Goal: Task Accomplishment & Management: Manage account settings

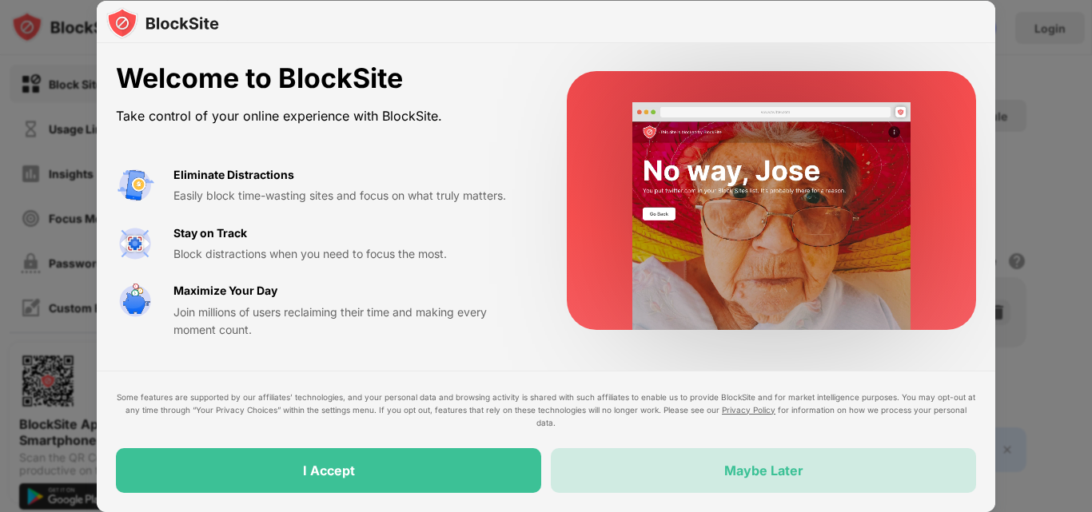
click at [682, 465] on div "Maybe Later" at bounding box center [763, 470] width 425 height 45
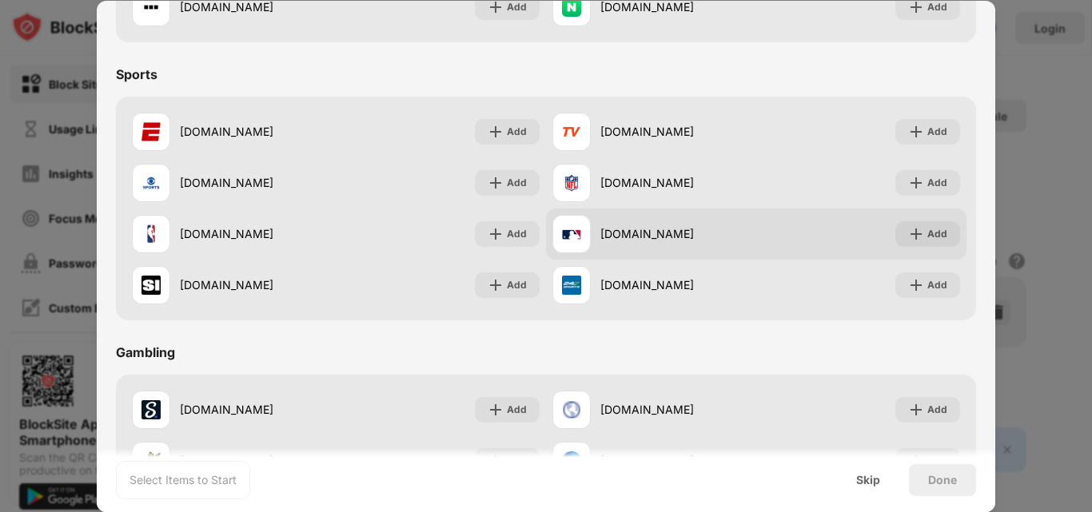
scroll to position [1102, 0]
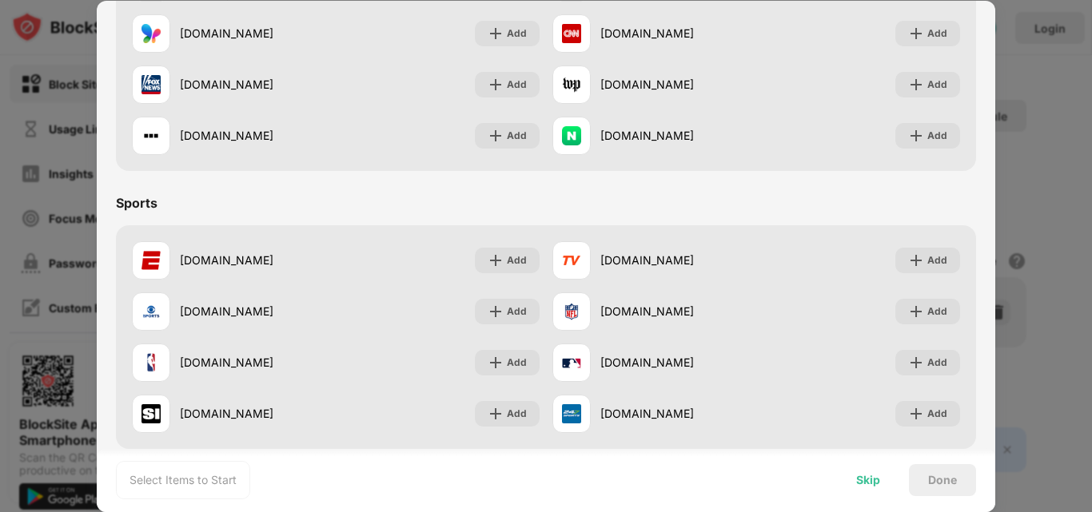
click at [860, 484] on div "Skip" at bounding box center [868, 480] width 24 height 13
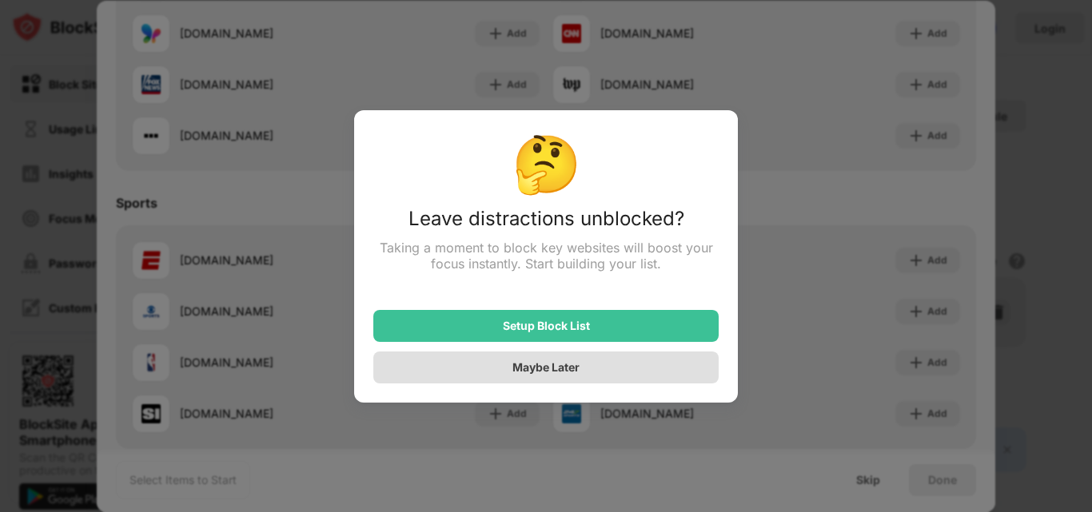
click at [563, 367] on div "Maybe Later" at bounding box center [545, 367] width 67 height 14
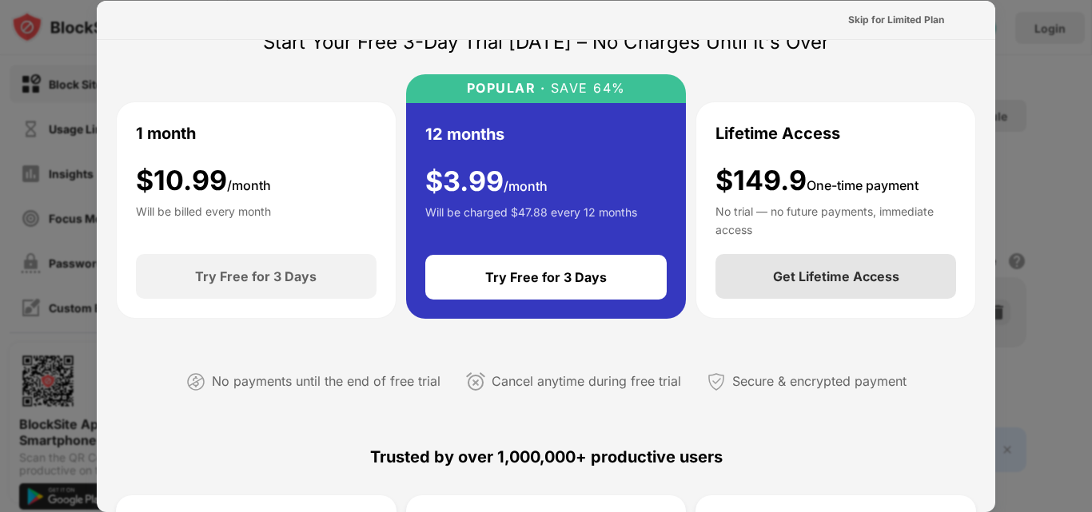
scroll to position [0, 0]
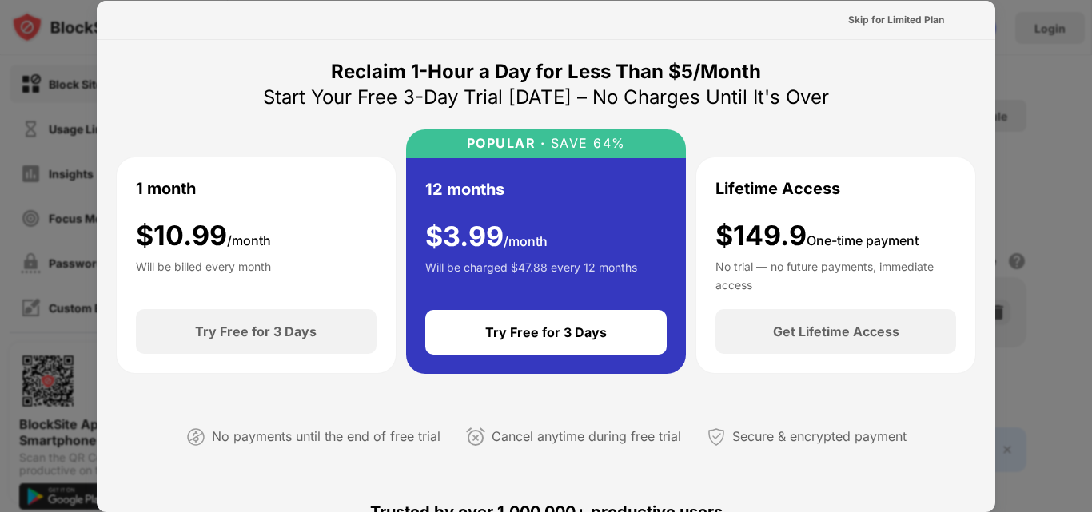
click at [1039, 242] on div at bounding box center [546, 256] width 1092 height 512
click at [873, 15] on div "Skip for Limited Plan" at bounding box center [896, 20] width 96 height 16
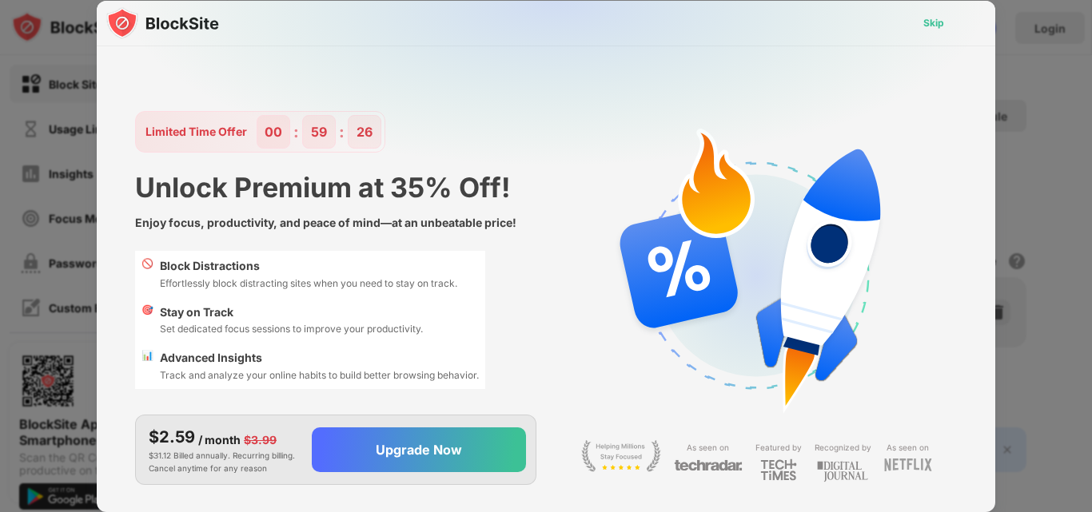
click at [930, 31] on div "Skip" at bounding box center [933, 23] width 46 height 26
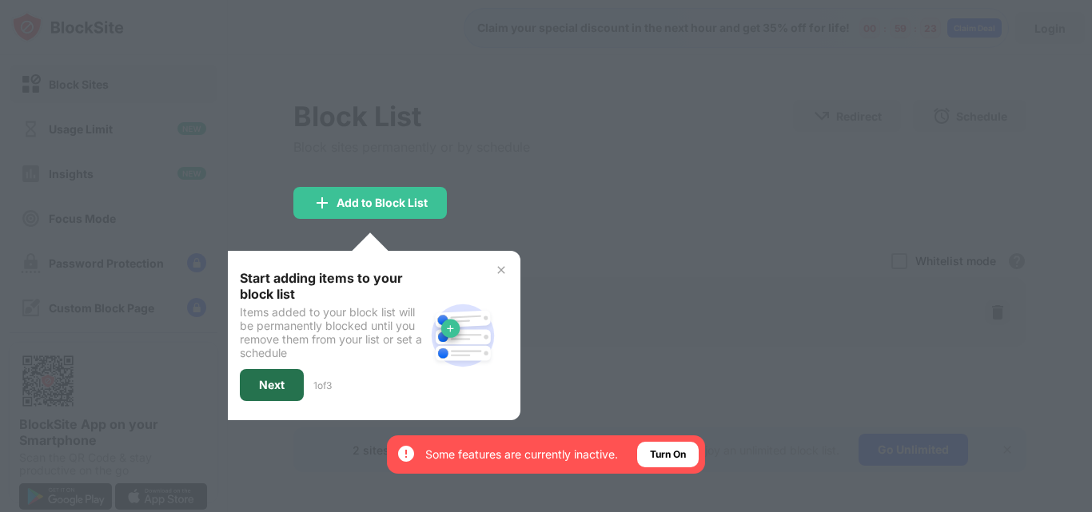
click at [261, 388] on div "Next" at bounding box center [272, 385] width 26 height 13
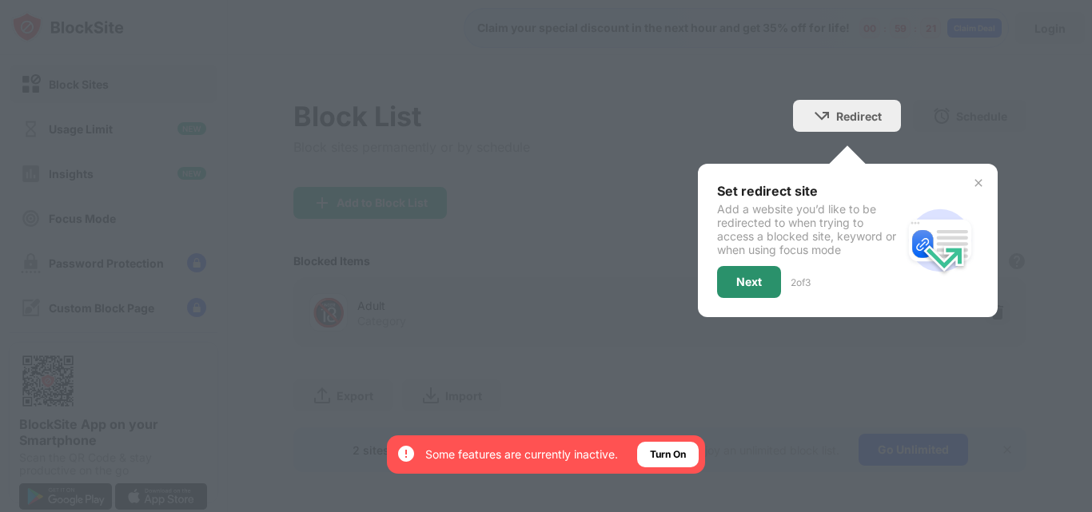
click at [750, 286] on div "Next" at bounding box center [749, 282] width 64 height 32
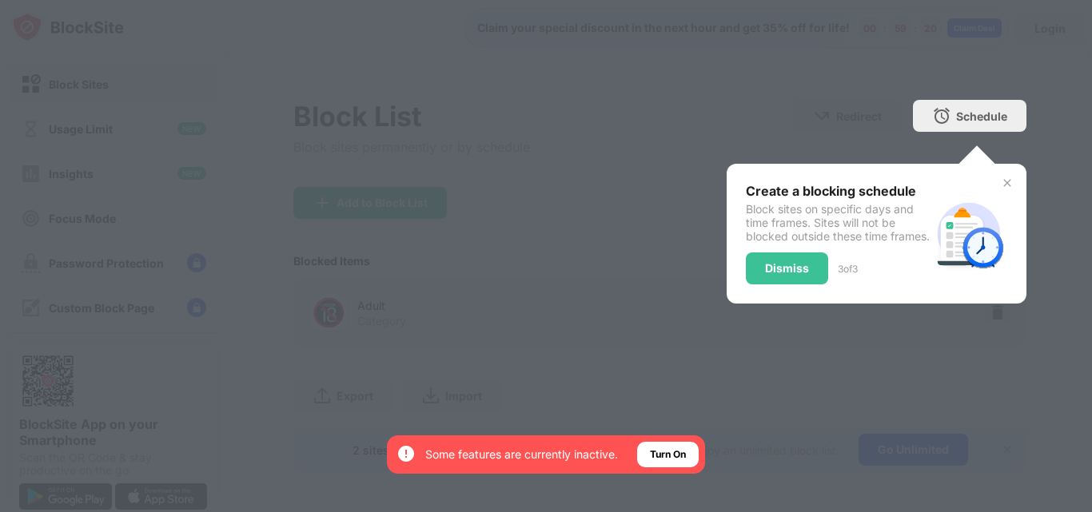
click at [750, 285] on div "Dismiss" at bounding box center [787, 269] width 82 height 32
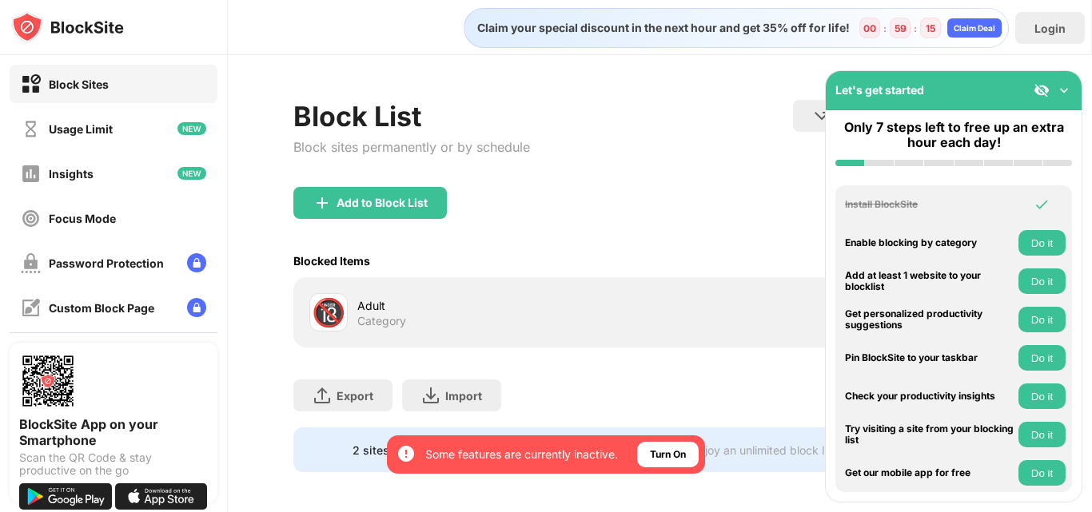
click at [1060, 93] on img at bounding box center [1064, 90] width 16 height 16
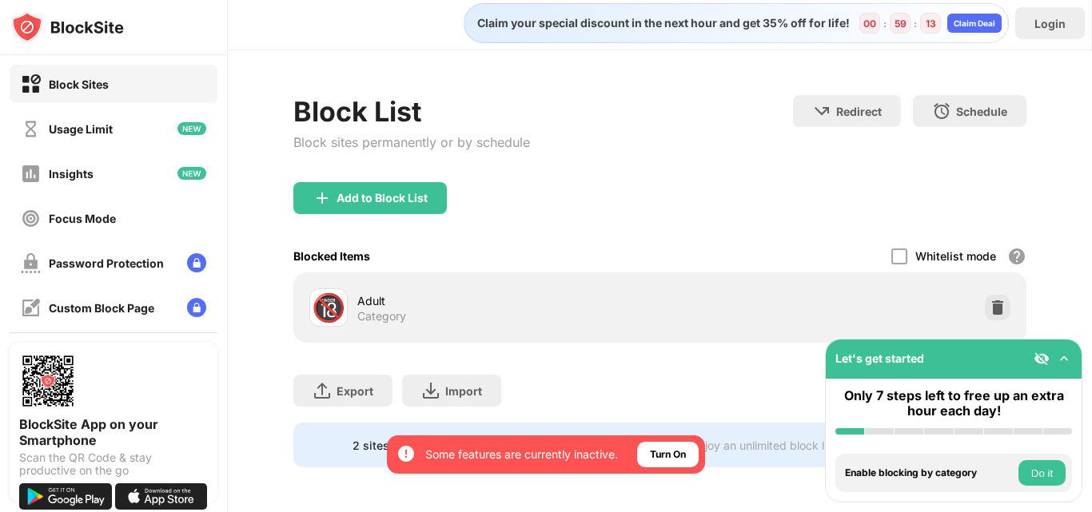
scroll to position [17, 0]
